Goal: Obtain resource: Download file/media

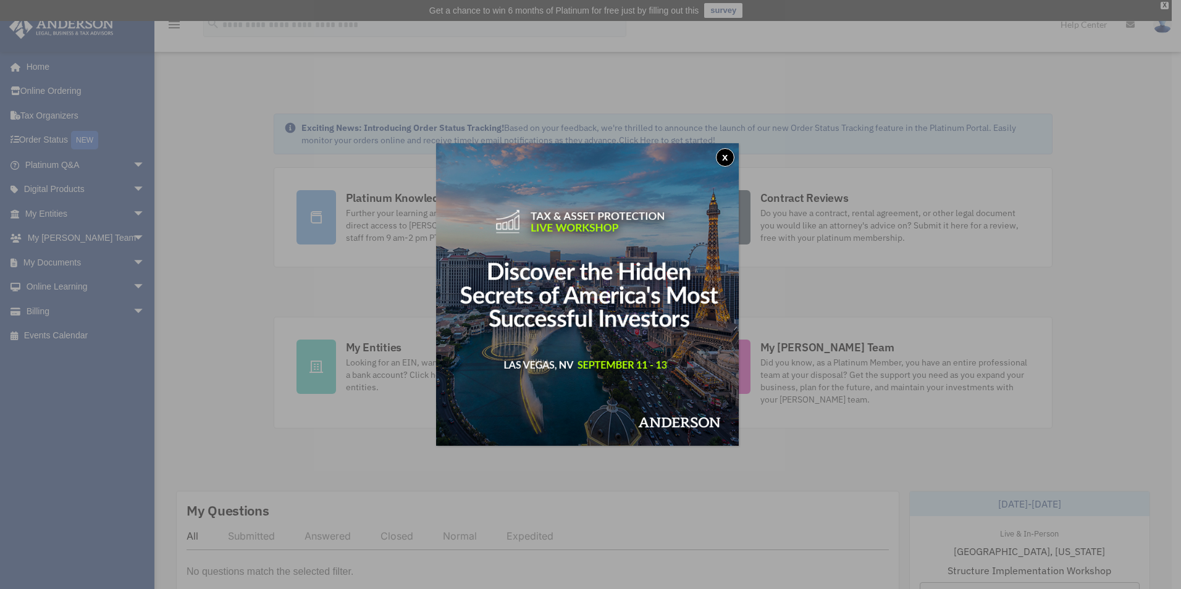
click at [728, 158] on button "x" at bounding box center [725, 157] width 19 height 19
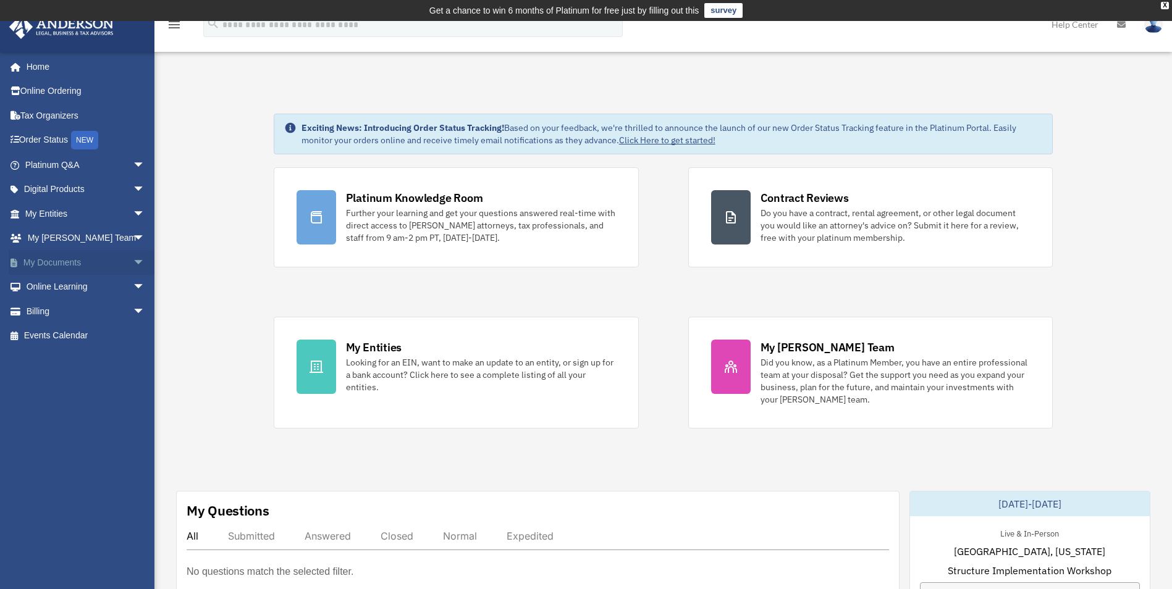
click at [137, 263] on span "arrow_drop_down" at bounding box center [145, 262] width 25 height 25
click at [96, 289] on link "Box" at bounding box center [90, 287] width 146 height 25
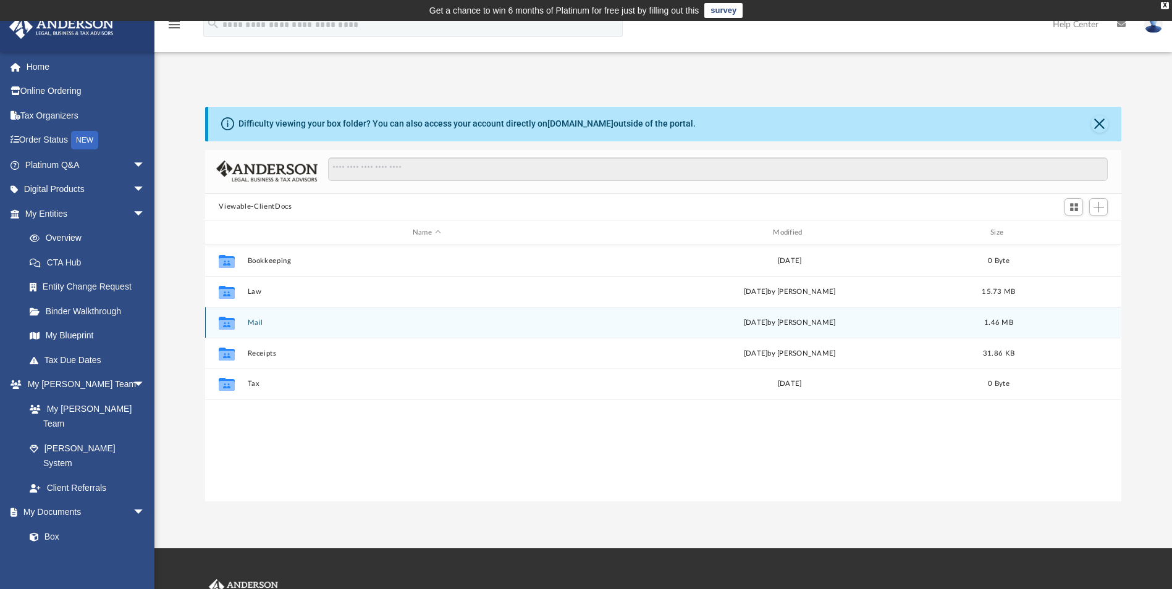
scroll to position [272, 907]
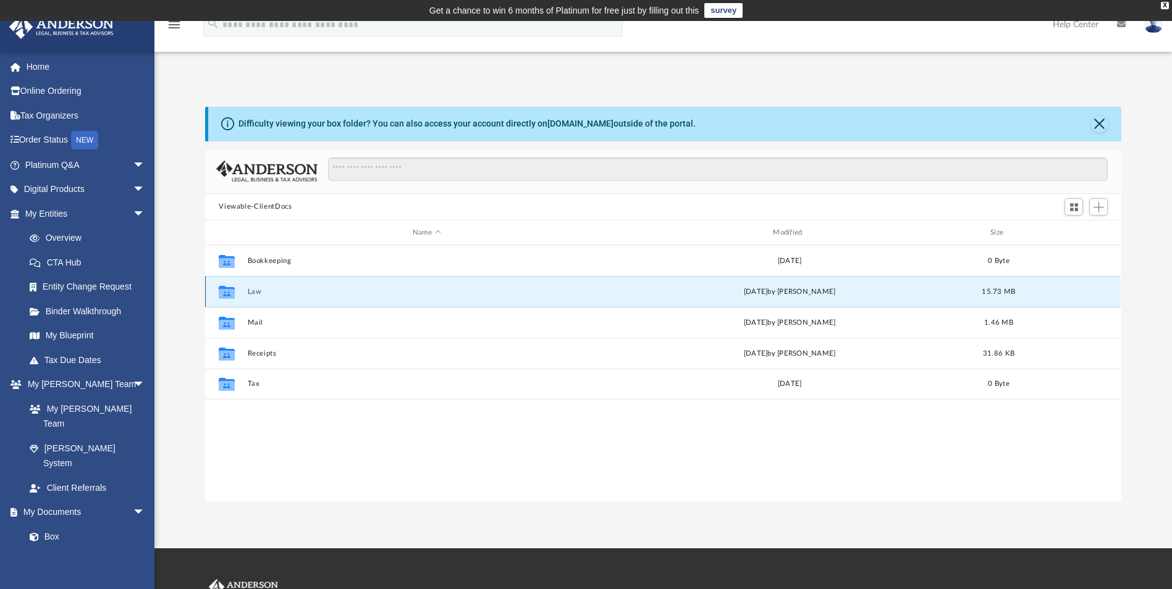
click at [259, 290] on button "Law" at bounding box center [427, 292] width 358 height 8
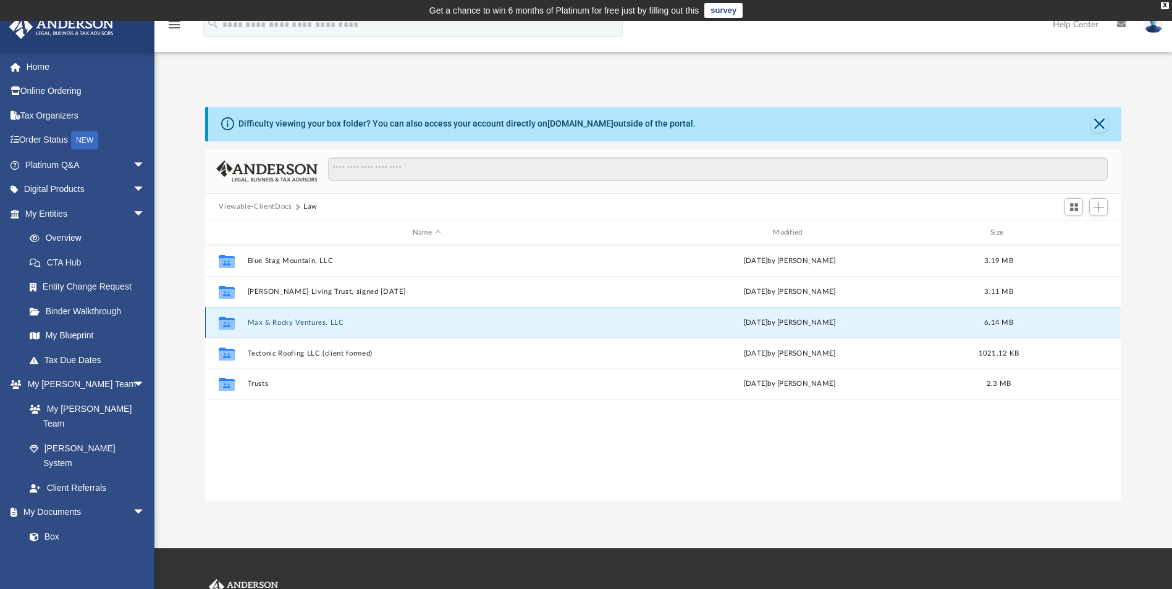
click at [297, 319] on button "Max & Rocky Ventures, LLC" at bounding box center [427, 323] width 358 height 8
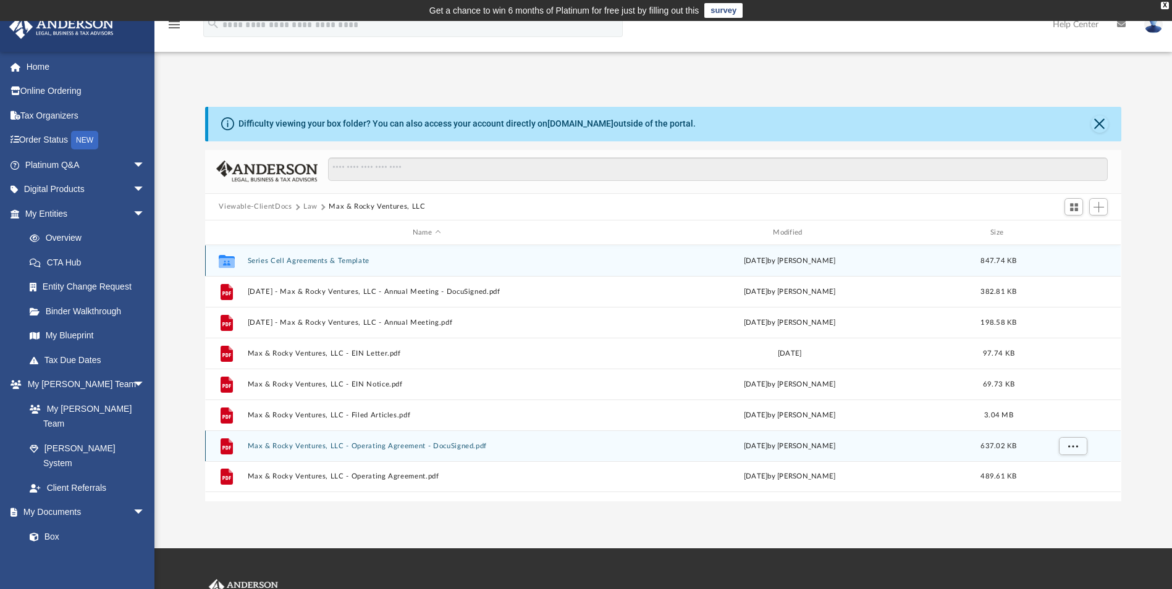
scroll to position [62, 0]
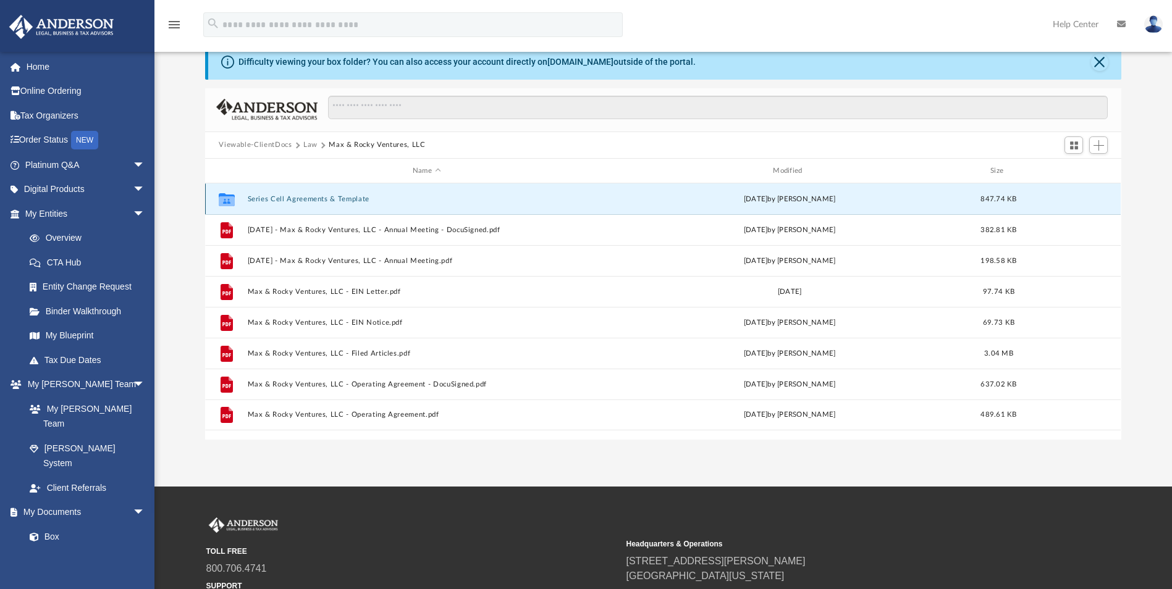
click at [289, 197] on button "Series Cell Agreements & Template" at bounding box center [427, 199] width 358 height 8
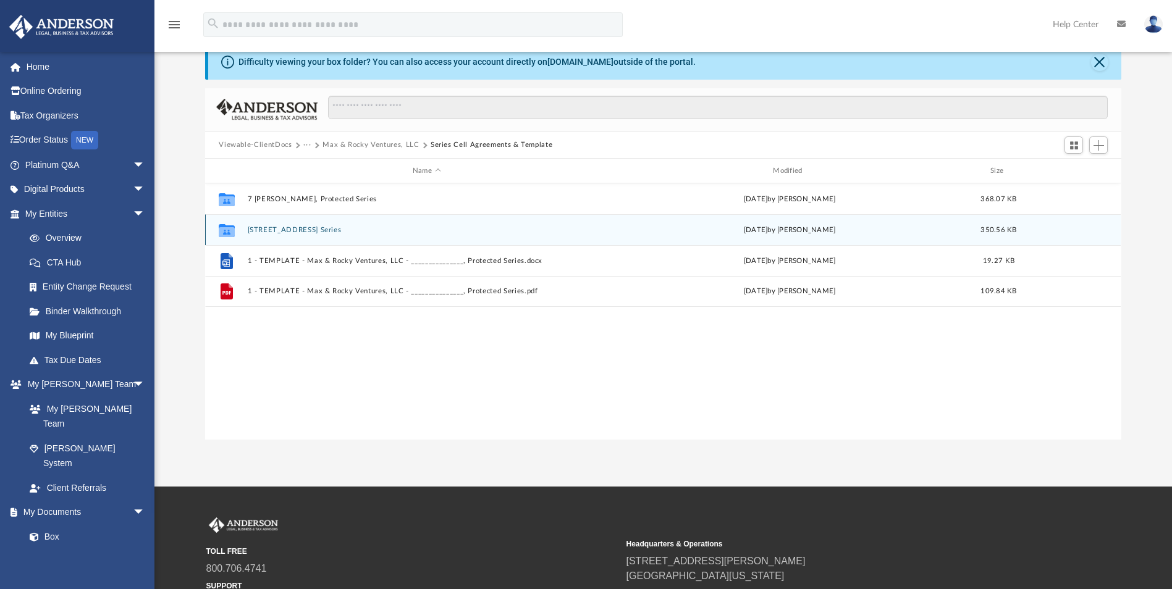
click at [336, 228] on button "707 85th St S, Protected Series" at bounding box center [427, 230] width 358 height 8
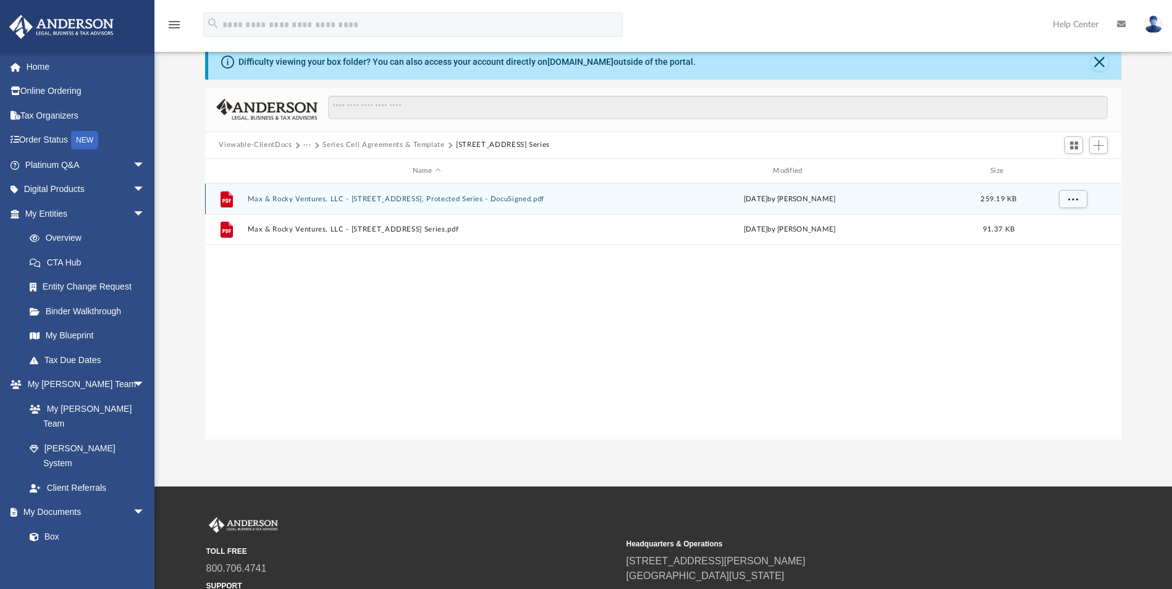
click at [376, 199] on button "Max & Rocky Ventures, LLC - 707 85th St S, Protected Series - DocuSigned.pdf" at bounding box center [427, 199] width 358 height 8
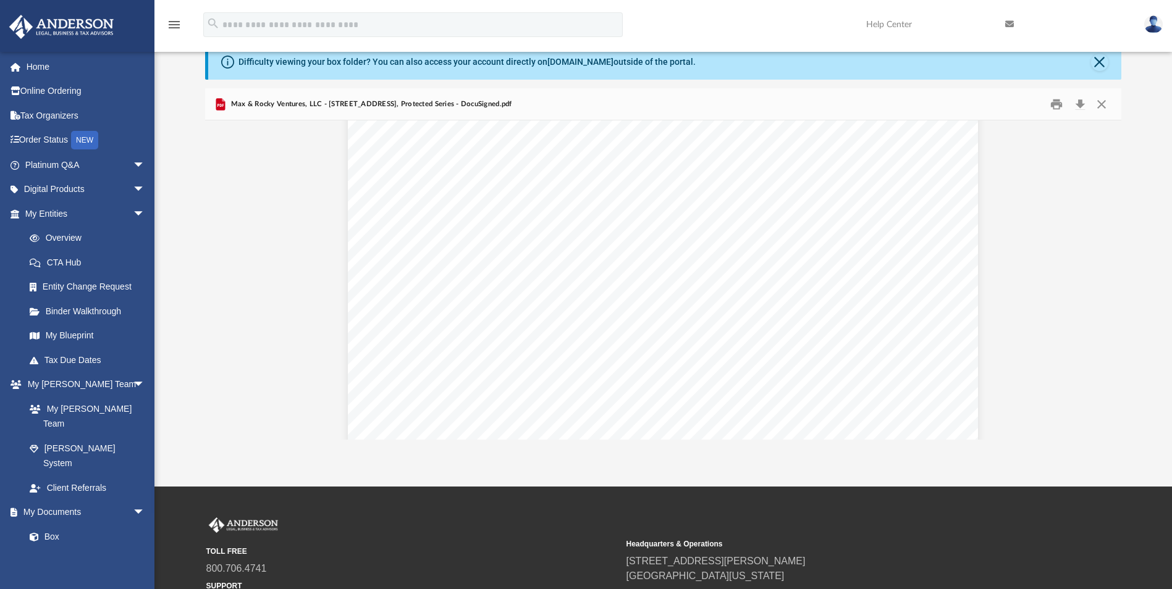
scroll to position [0, 0]
click at [1105, 105] on button "Close" at bounding box center [1101, 104] width 22 height 19
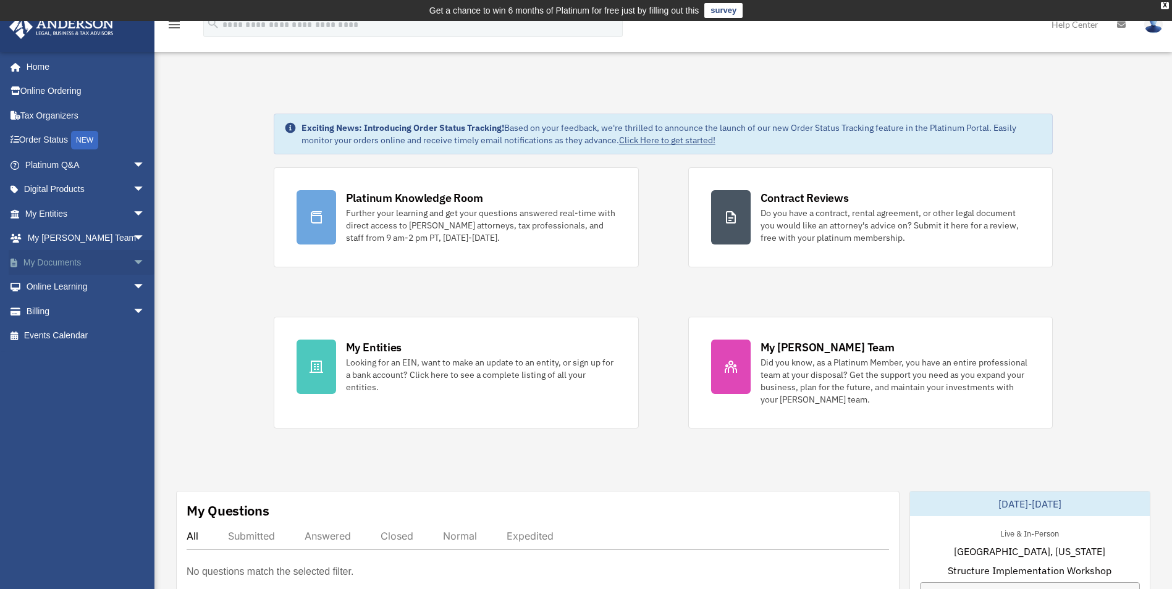
click at [134, 259] on span "arrow_drop_down" at bounding box center [145, 262] width 25 height 25
drag, startPoint x: 98, startPoint y: 289, endPoint x: 122, endPoint y: 290, distance: 23.5
click at [98, 289] on link "Box" at bounding box center [90, 287] width 146 height 25
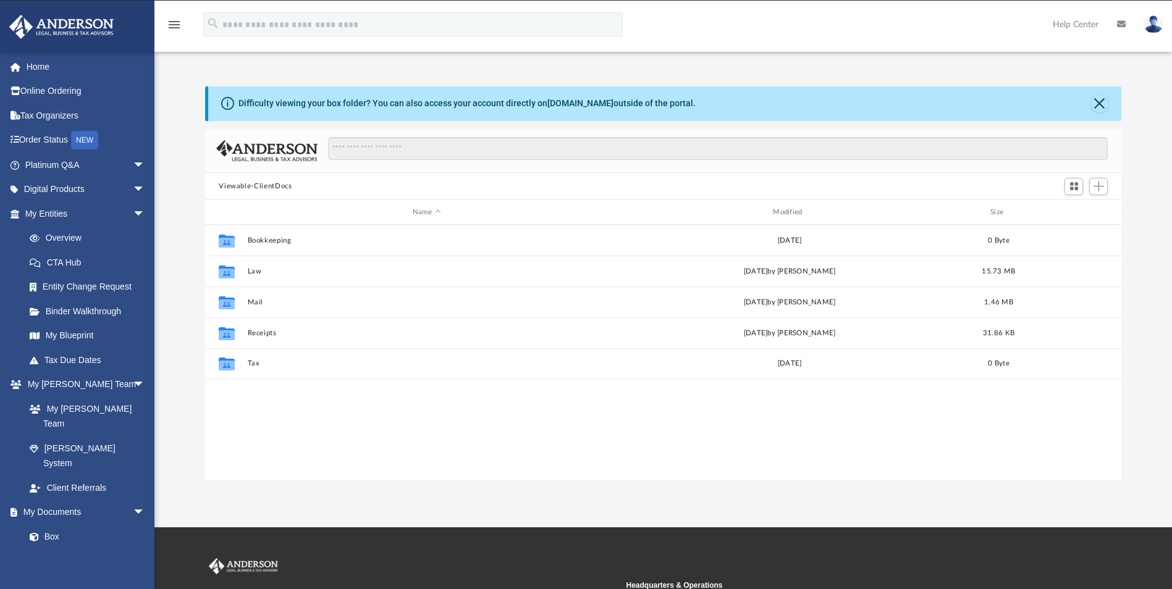
scroll to position [272, 907]
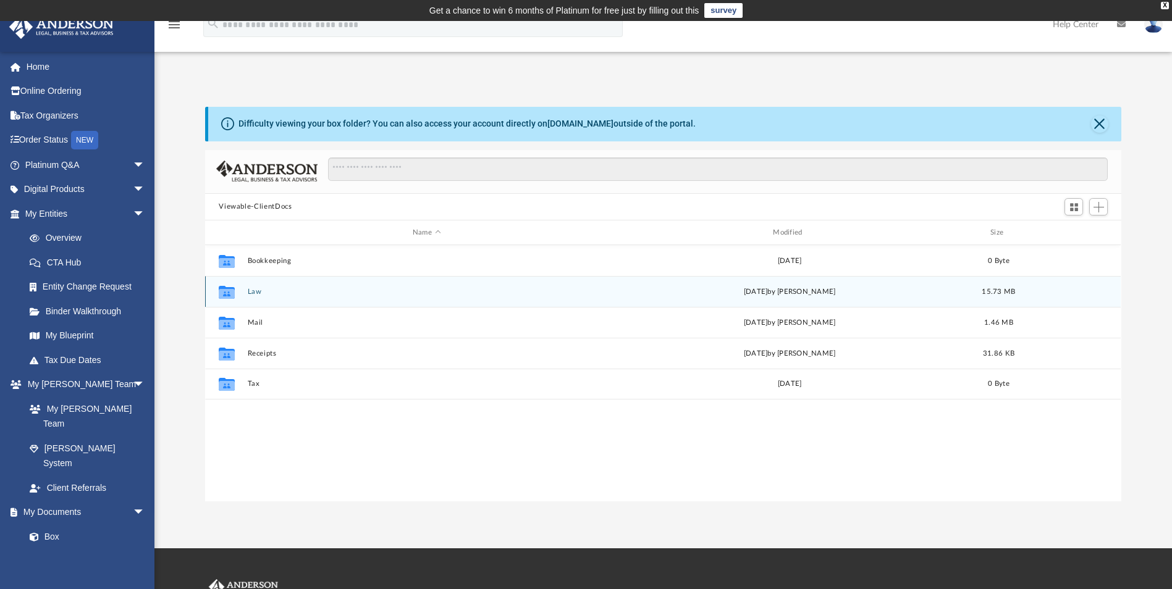
click at [258, 295] on button "Law" at bounding box center [427, 292] width 358 height 8
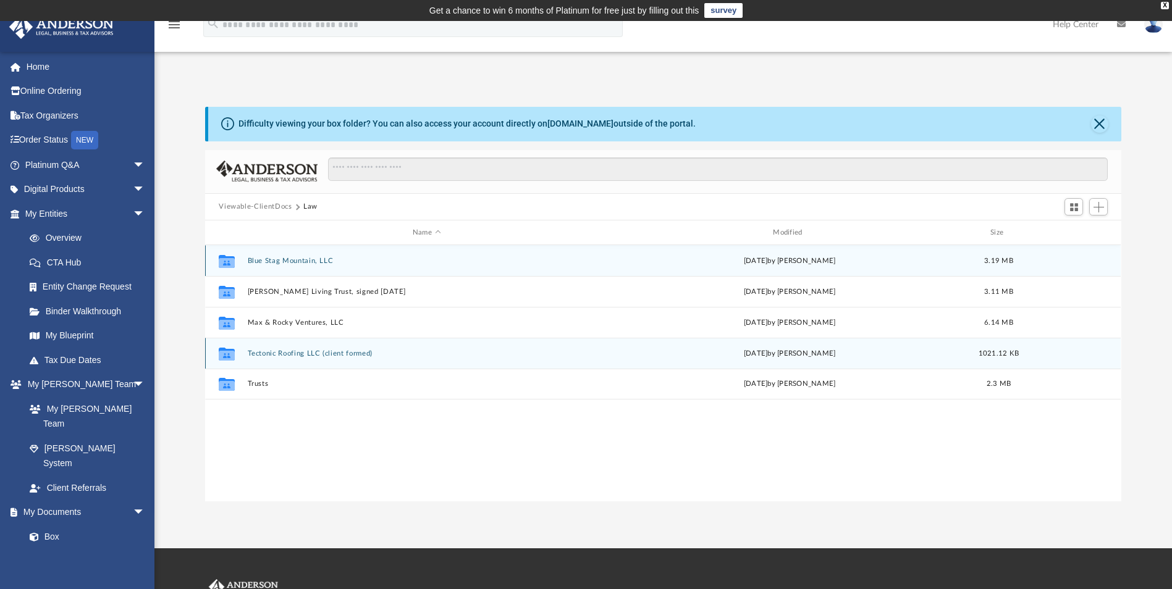
scroll to position [124, 0]
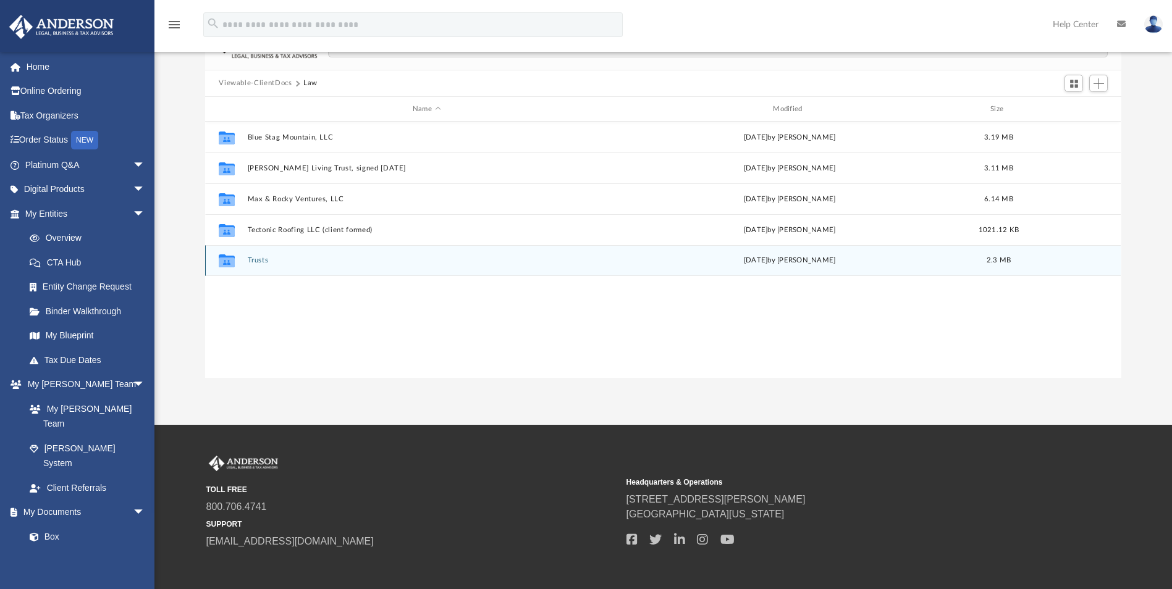
click at [269, 261] on button "Trusts" at bounding box center [427, 261] width 358 height 8
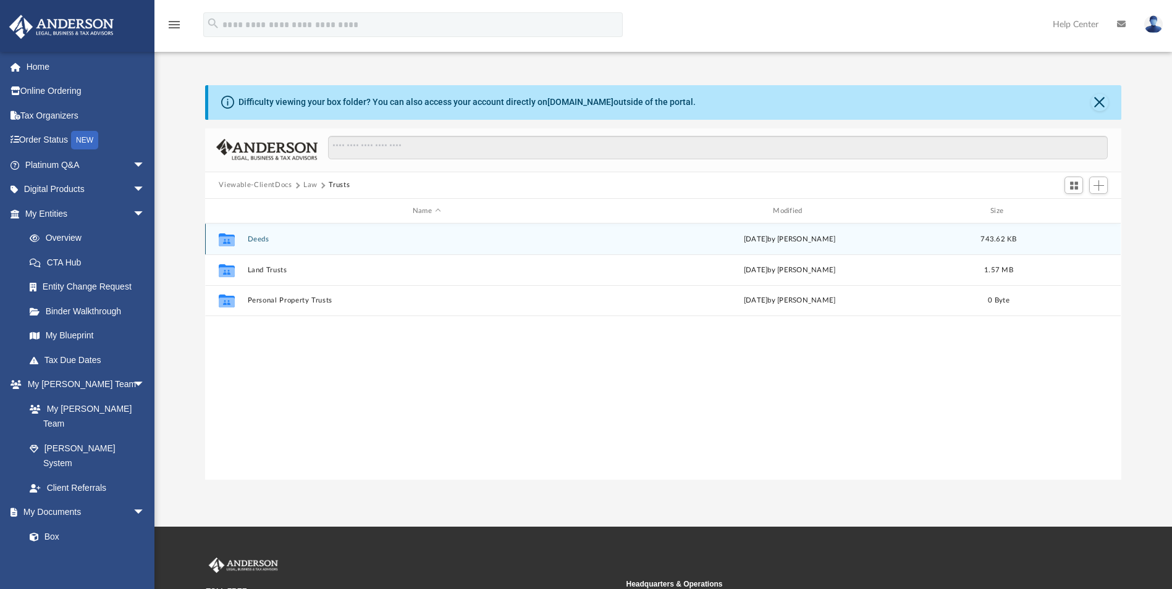
scroll to position [0, 0]
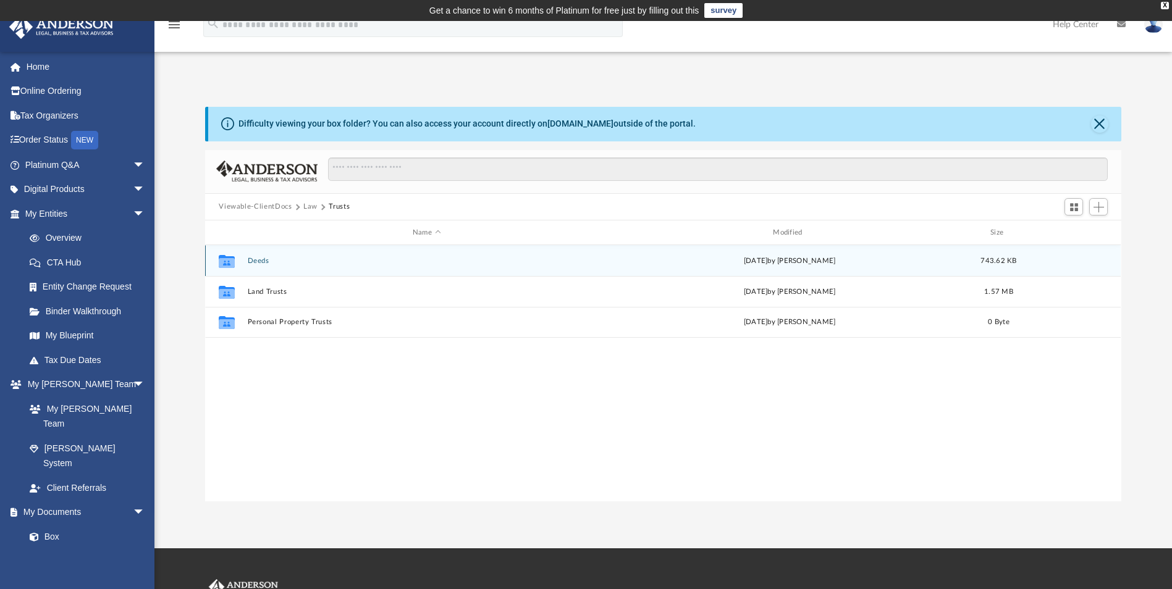
click at [258, 257] on button "Deeds" at bounding box center [427, 261] width 358 height 8
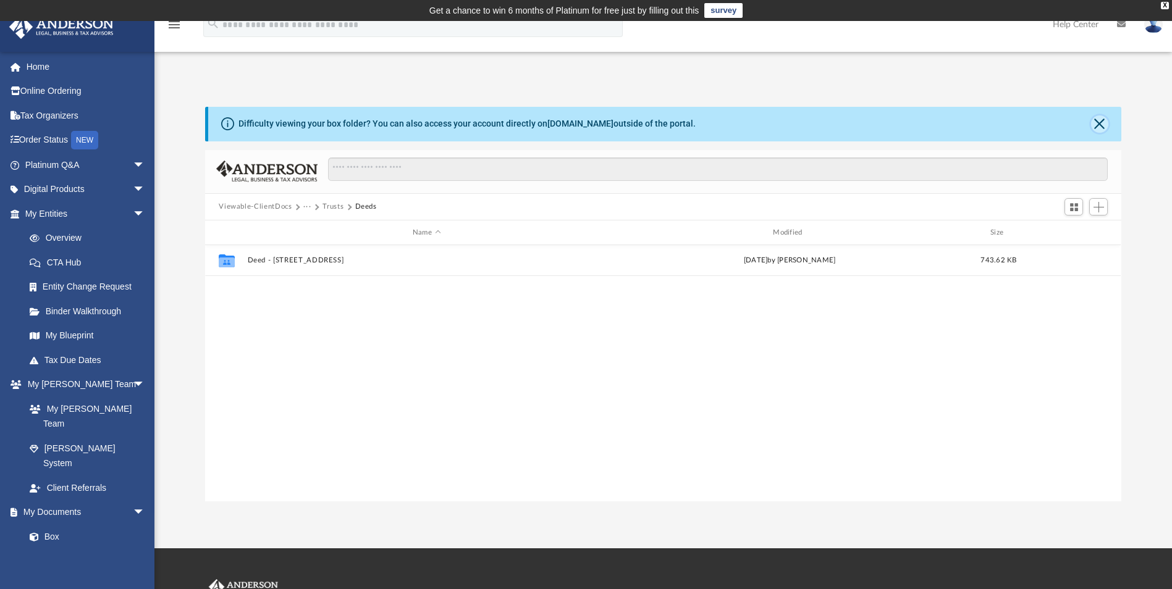
click at [1100, 129] on button "Close" at bounding box center [1099, 124] width 17 height 17
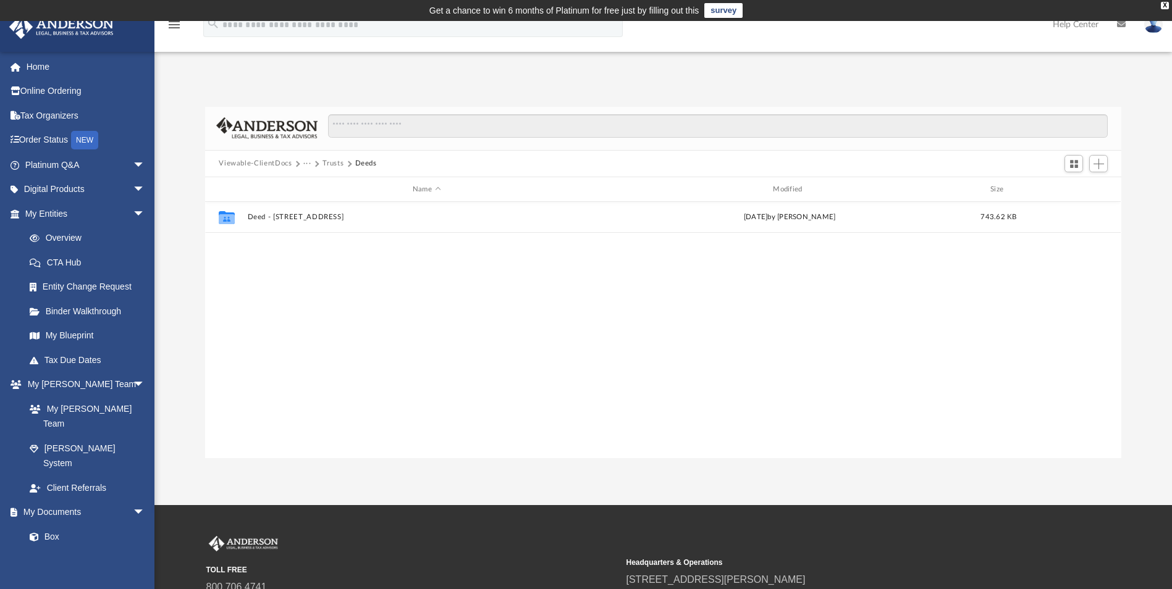
click at [334, 159] on button "Trusts" at bounding box center [332, 163] width 21 height 11
click at [316, 164] on button "Law" at bounding box center [310, 163] width 14 height 11
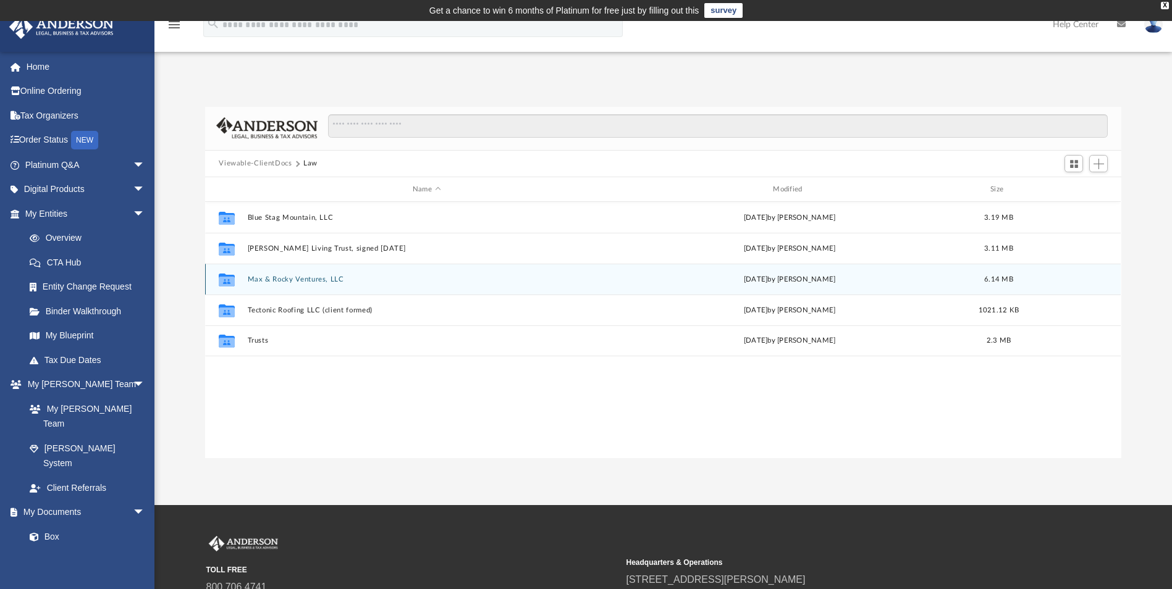
click at [306, 274] on div "Collaborated Folder Max & Rocky Ventures, LLC Mon Jun 23 2025 by Seth Blomquist…" at bounding box center [663, 279] width 916 height 31
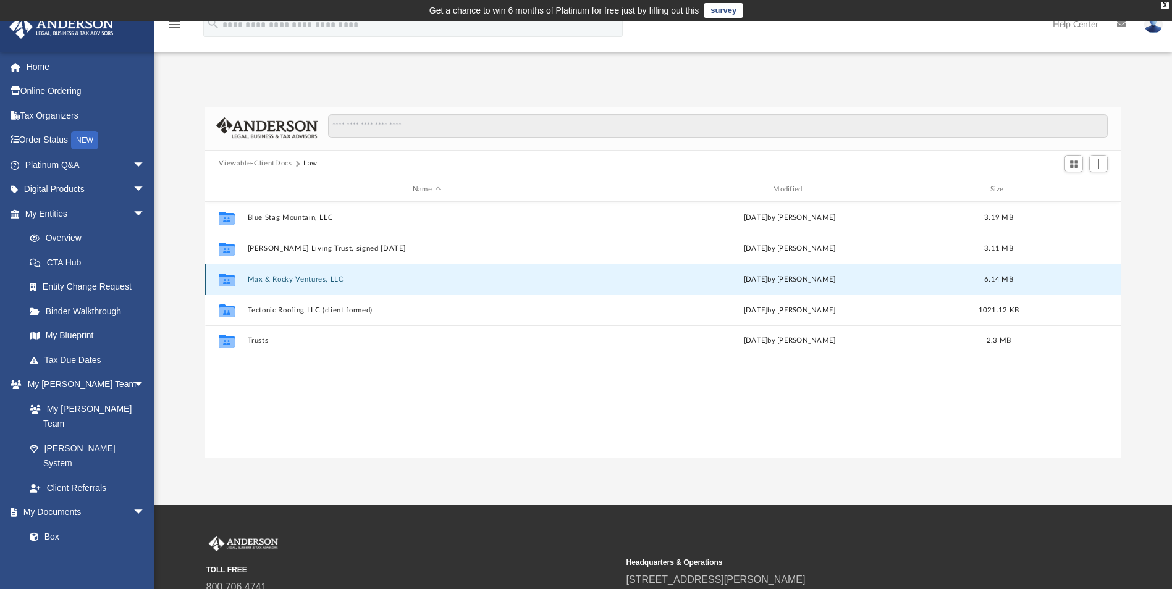
click at [323, 279] on button "Max & Rocky Ventures, LLC" at bounding box center [427, 280] width 358 height 8
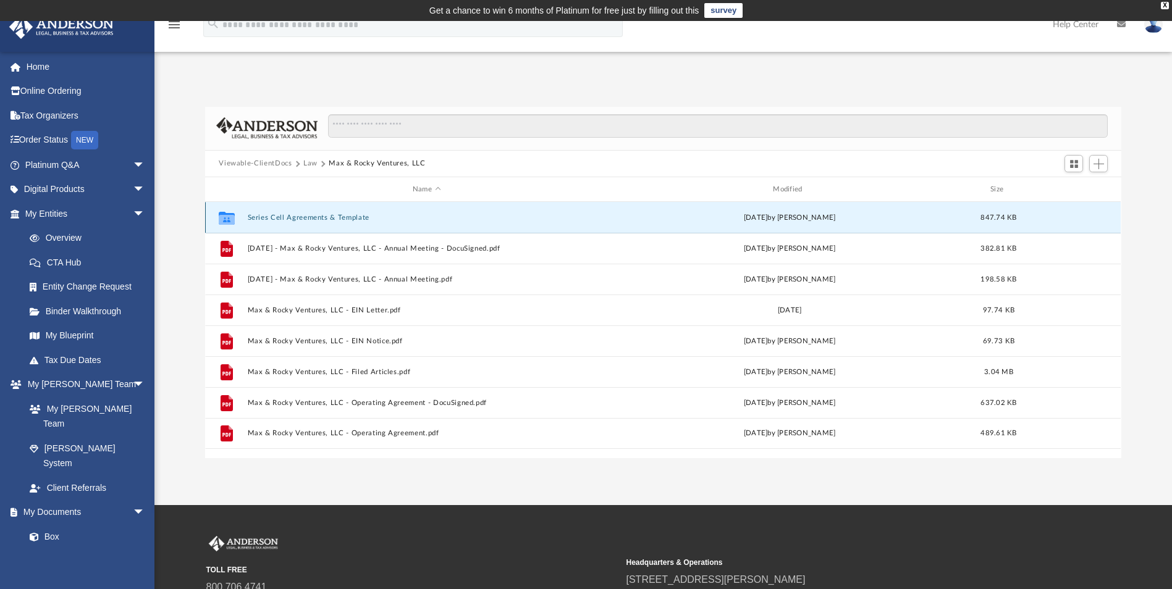
click at [298, 220] on button "Series Cell Agreements & Template" at bounding box center [427, 218] width 358 height 8
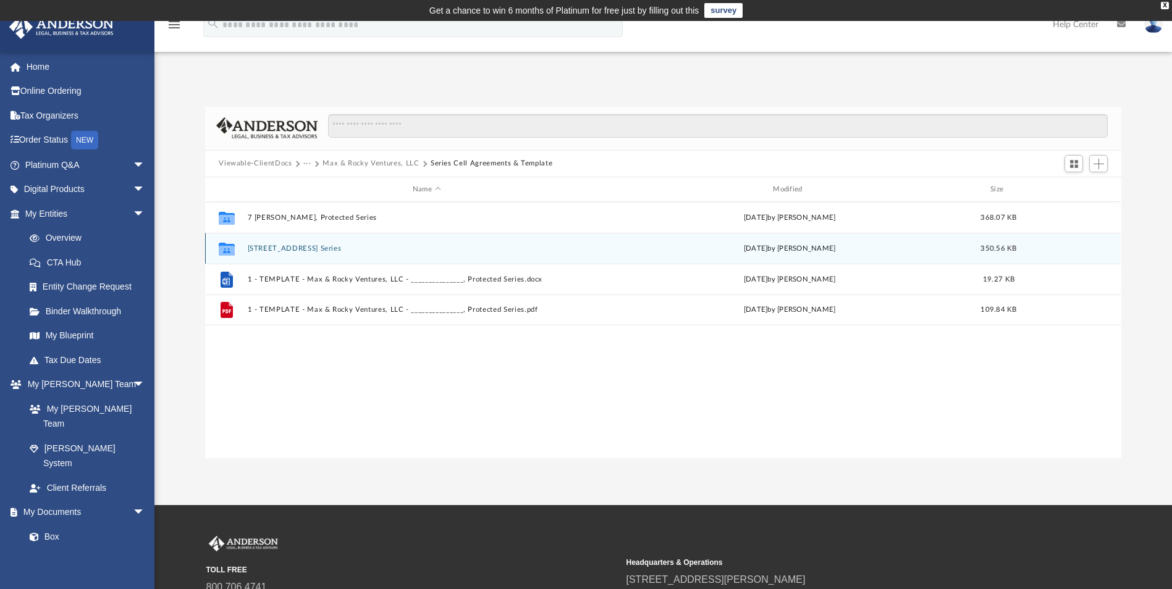
click at [322, 250] on button "707 85th St S, Protected Series" at bounding box center [427, 249] width 358 height 8
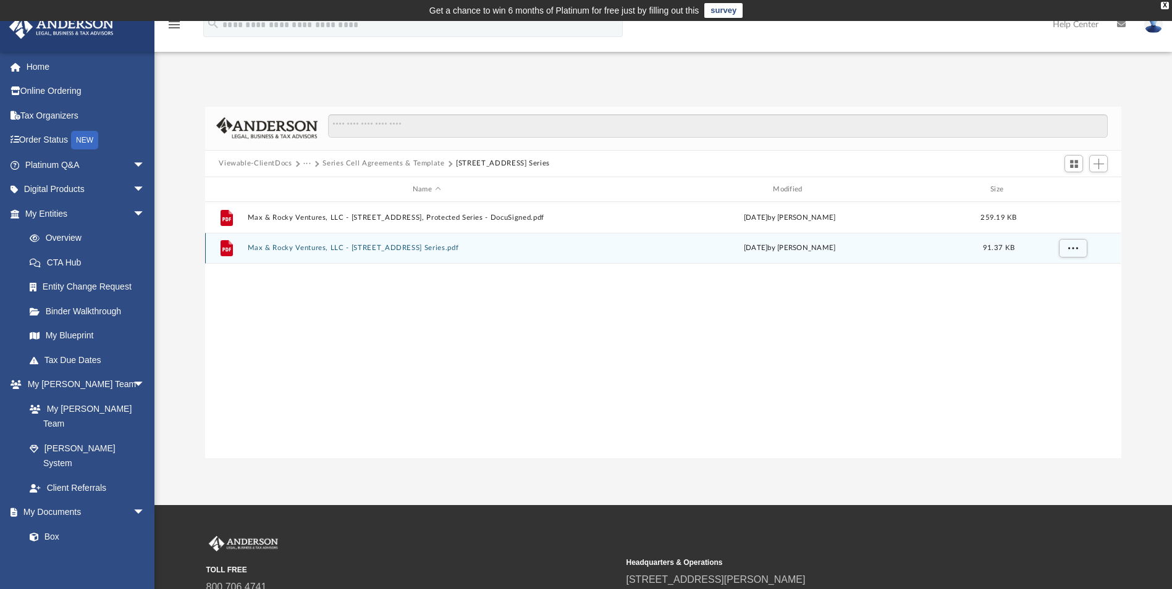
click at [386, 250] on button "Max & Rocky Ventures, LLC - 707 85th St S, Protected Series.pdf" at bounding box center [427, 249] width 358 height 8
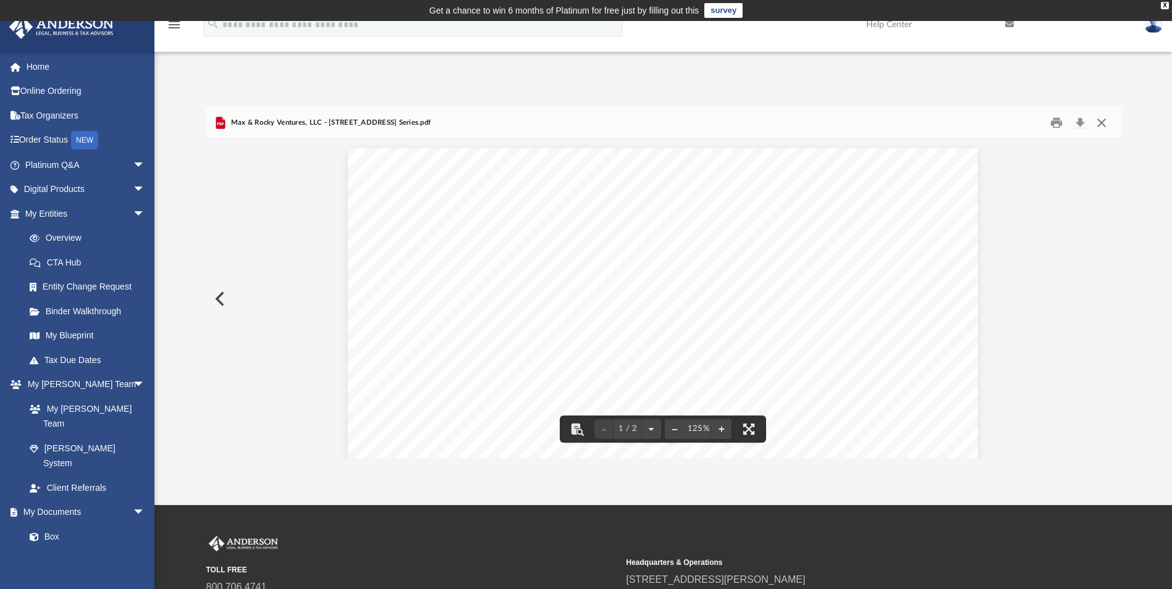
click at [1105, 120] on button "Close" at bounding box center [1101, 122] width 22 height 19
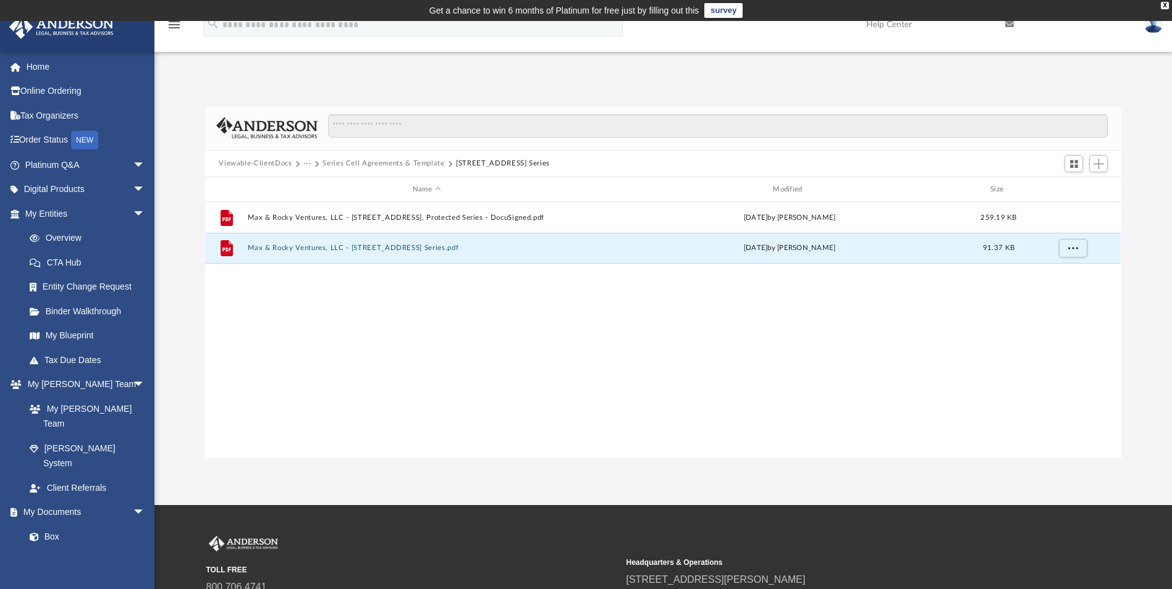
click at [341, 162] on button "Series Cell Agreements & Template" at bounding box center [383, 163] width 122 height 11
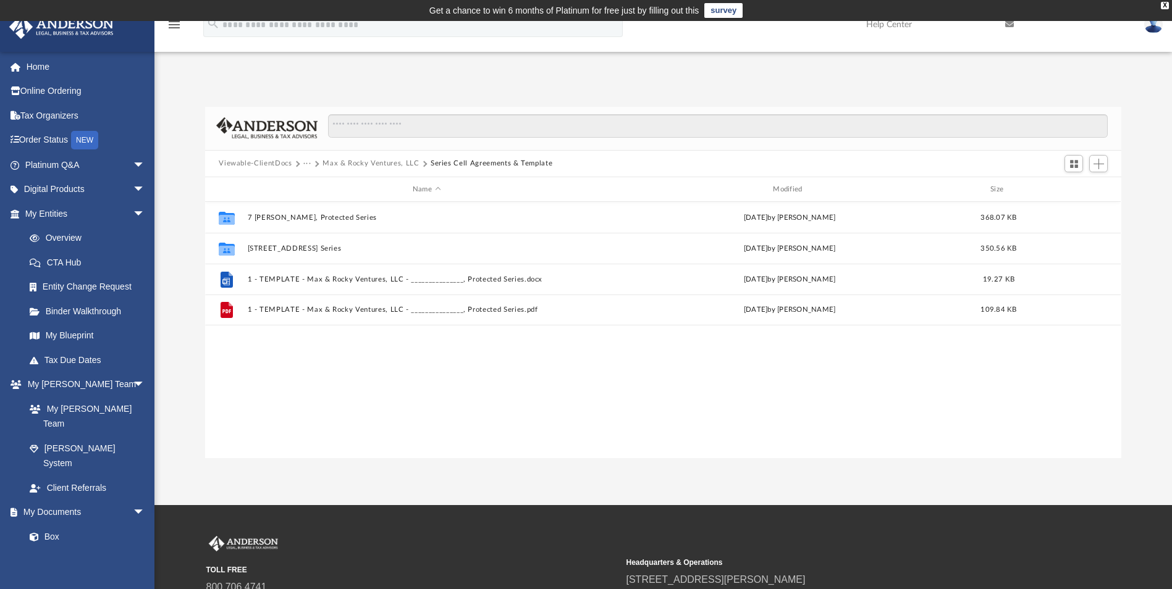
click at [273, 162] on button "Viewable-ClientDocs" at bounding box center [255, 163] width 73 height 11
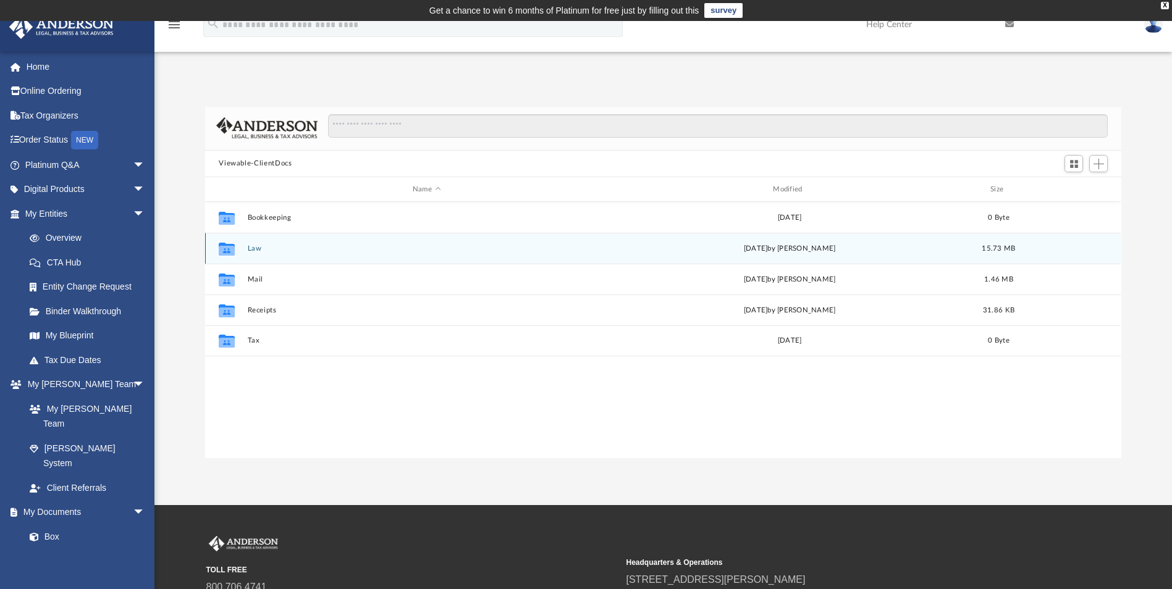
click at [261, 247] on button "Law" at bounding box center [427, 249] width 358 height 8
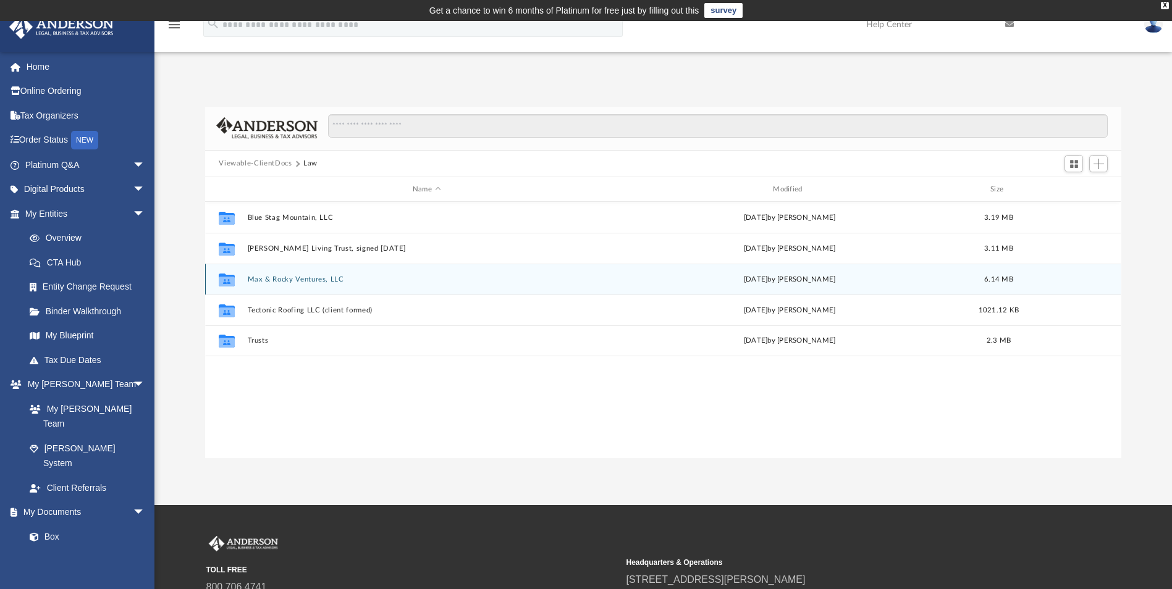
click at [301, 282] on button "Max & Rocky Ventures, LLC" at bounding box center [427, 280] width 358 height 8
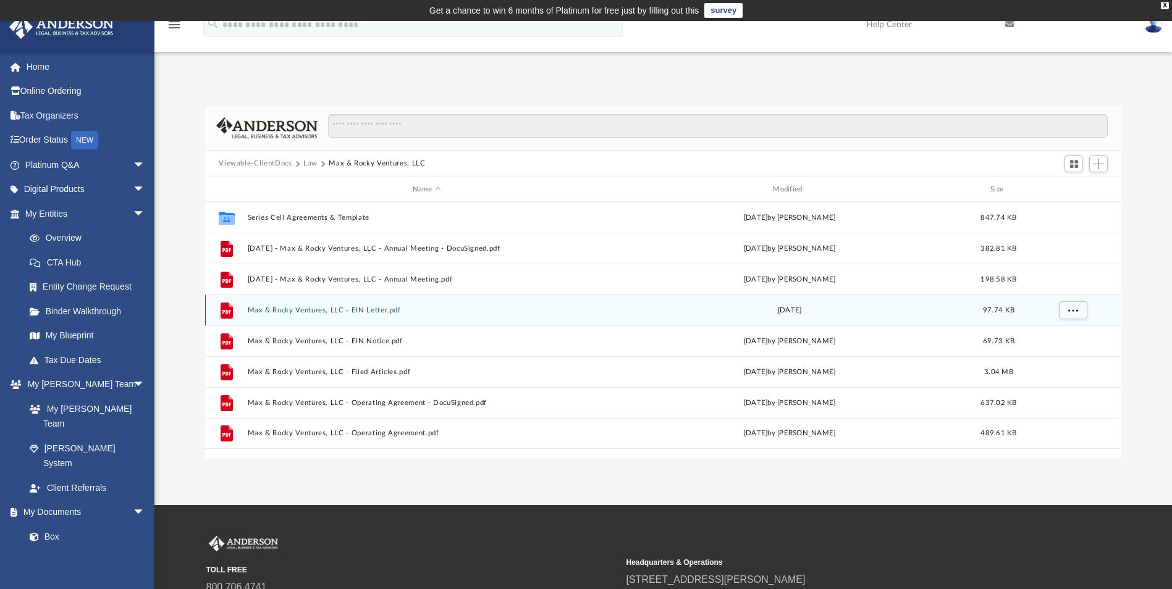
click at [335, 316] on div "File Max & Rocky Ventures, LLC - EIN Letter.pdf Wed May 10 2023 97.74 KB" at bounding box center [663, 310] width 916 height 31
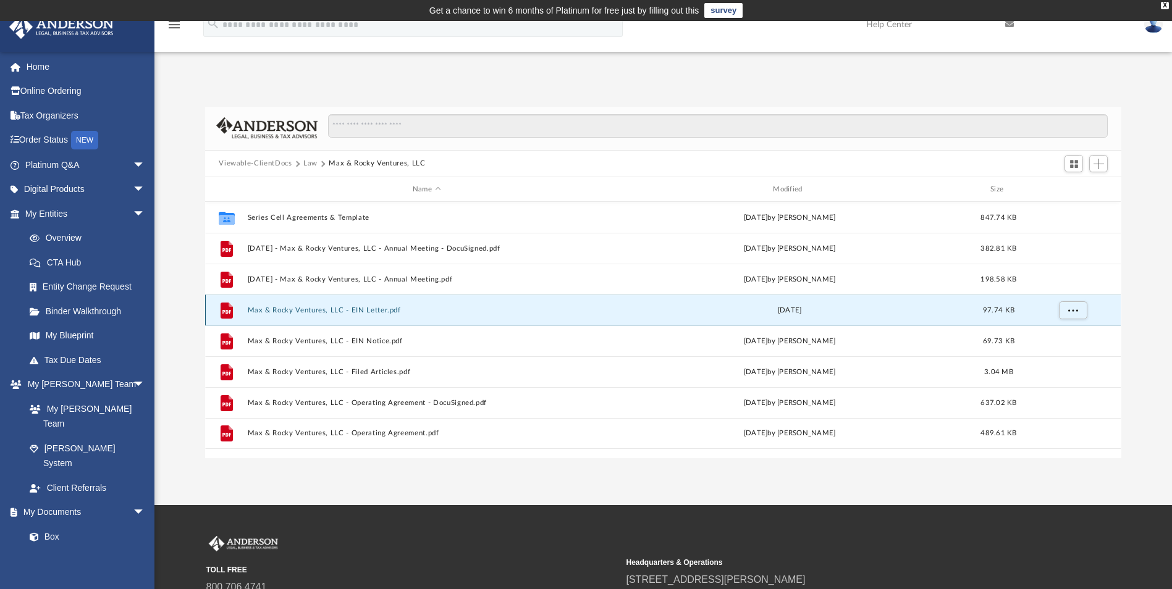
click at [326, 313] on button "Max & Rocky Ventures, LLC - EIN Letter.pdf" at bounding box center [427, 310] width 358 height 8
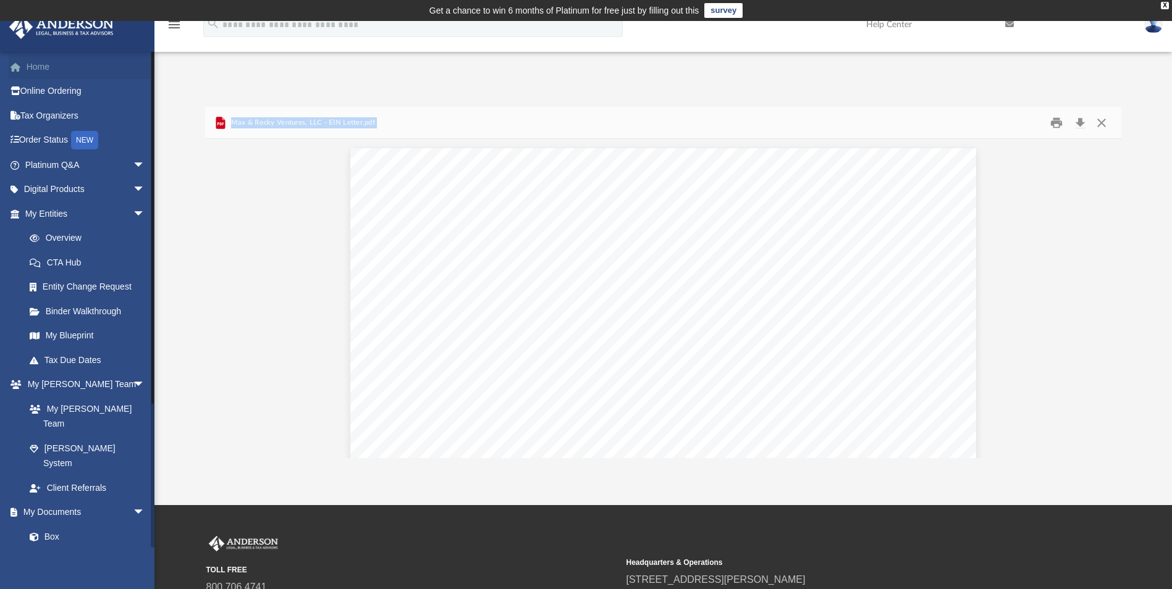
click at [50, 69] on link "Home" at bounding box center [86, 66] width 155 height 25
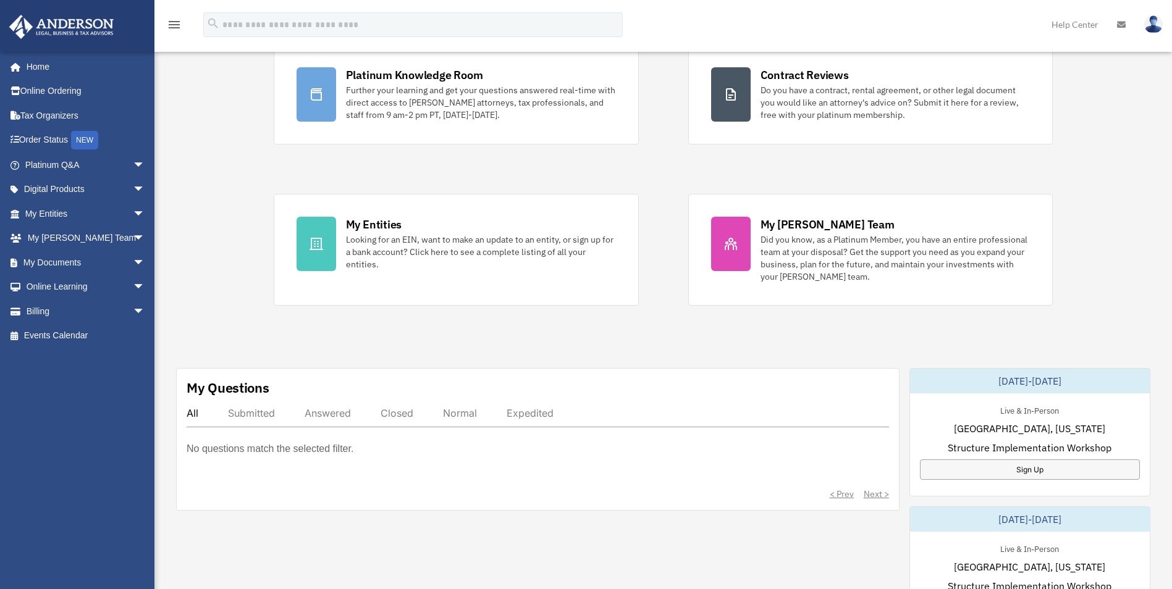
scroll to position [124, 0]
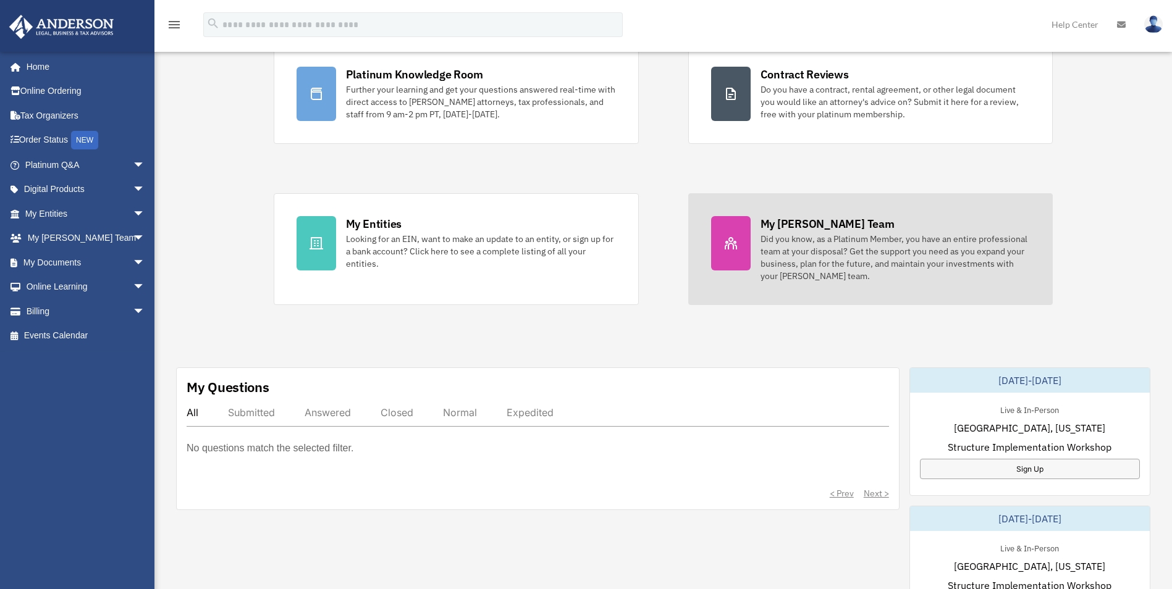
click at [782, 272] on div "Did you know, as a Platinum Member, you have an entire professional team at you…" at bounding box center [896, 257] width 270 height 49
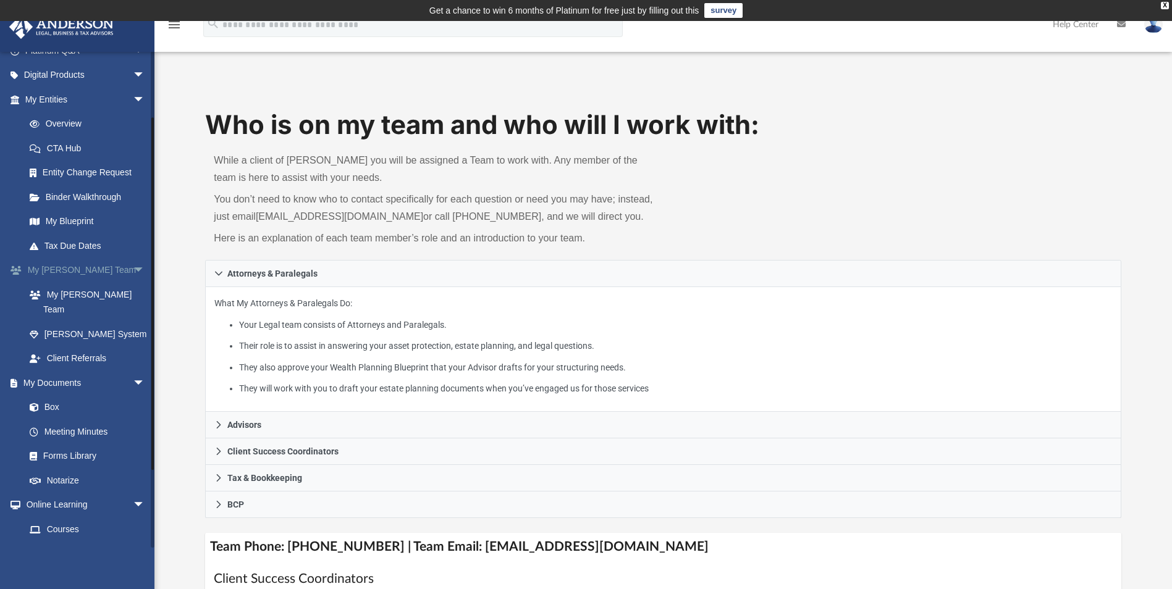
scroll to position [124, 0]
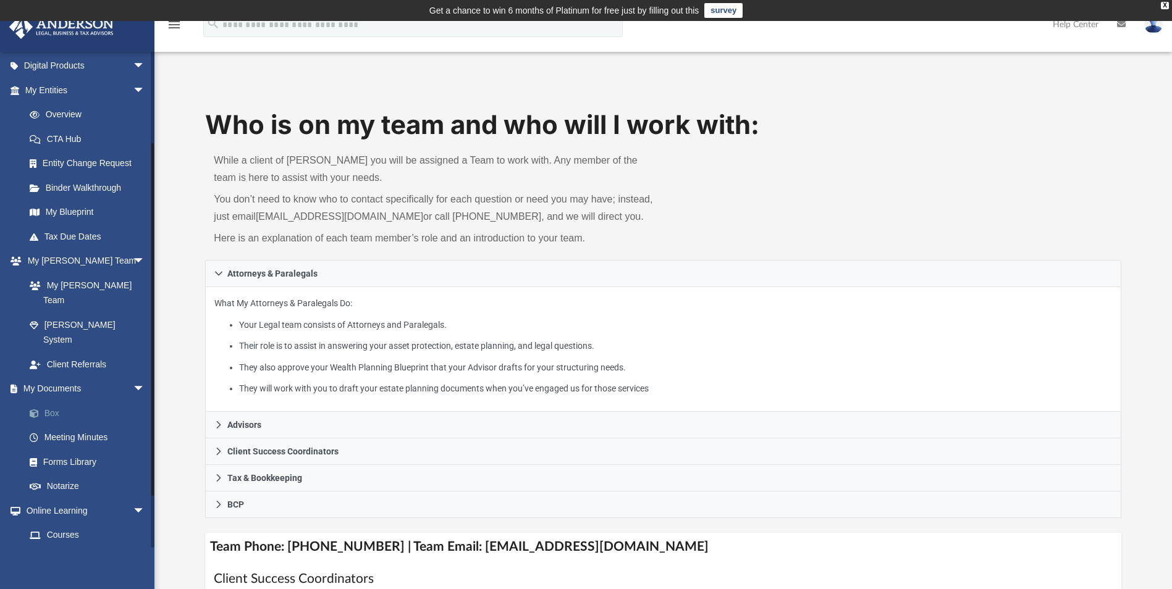
click at [48, 401] on link "Box" at bounding box center [90, 413] width 146 height 25
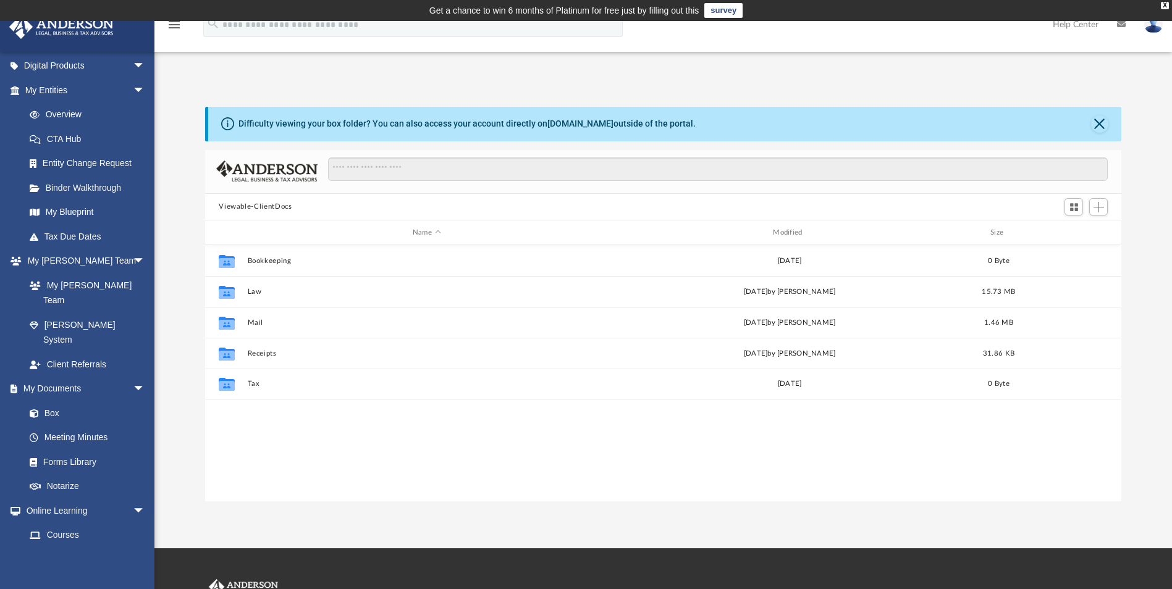
scroll to position [272, 907]
click at [1148, 28] on img at bounding box center [1153, 24] width 19 height 18
click at [925, 103] on link "Logout" at bounding box center [968, 107] width 124 height 25
